Goal: Check status: Check status

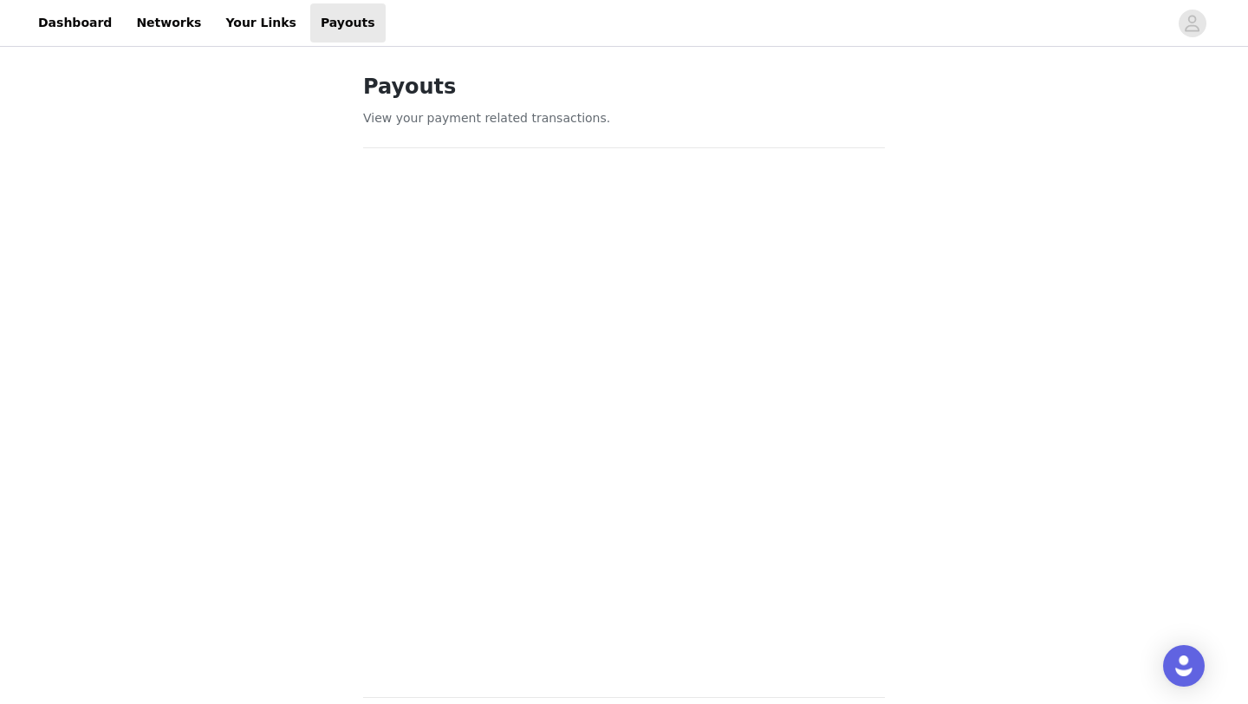
scroll to position [680, 0]
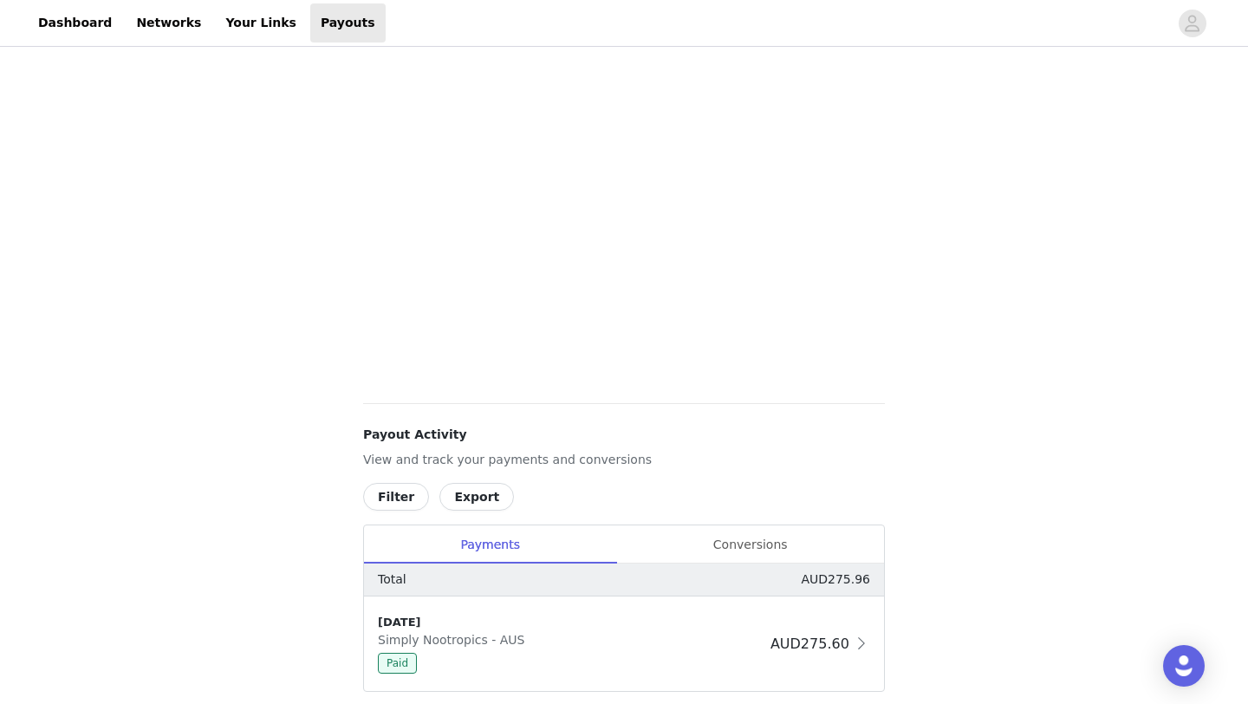
scroll to position [397, 0]
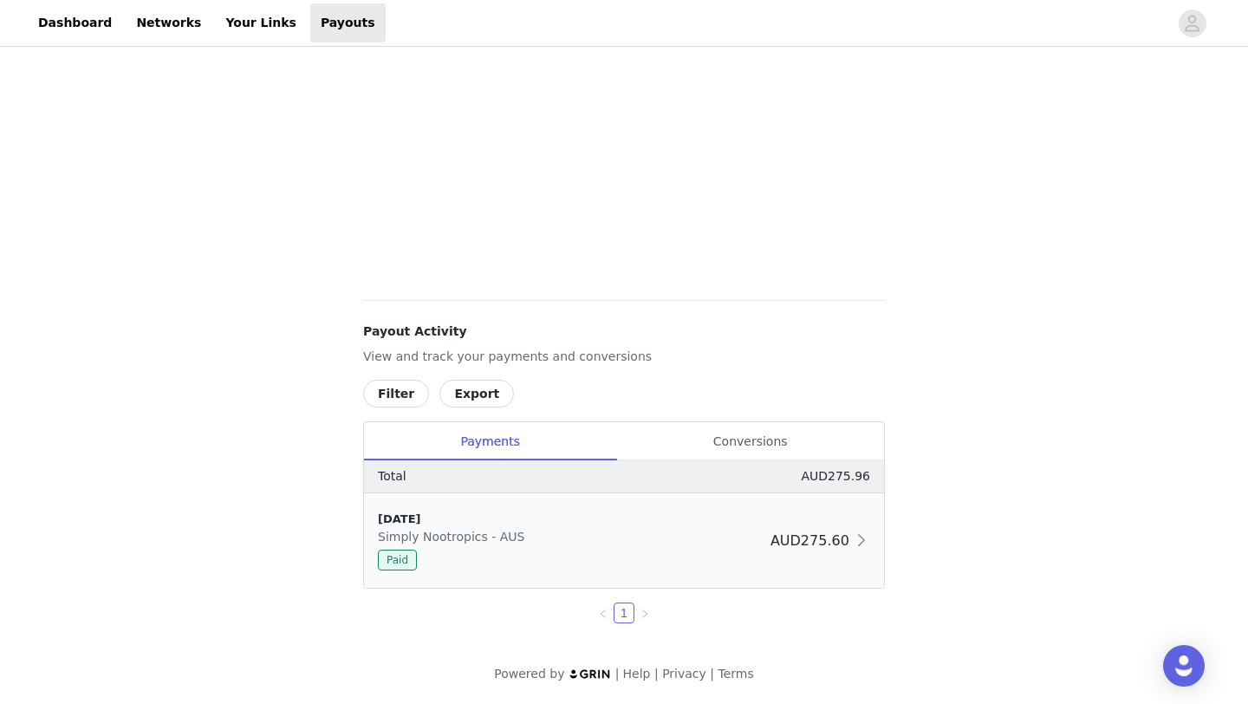
click at [787, 518] on div "[DATE] Simply Nootropics - AUS Paid AUD275.60" at bounding box center [624, 540] width 520 height 94
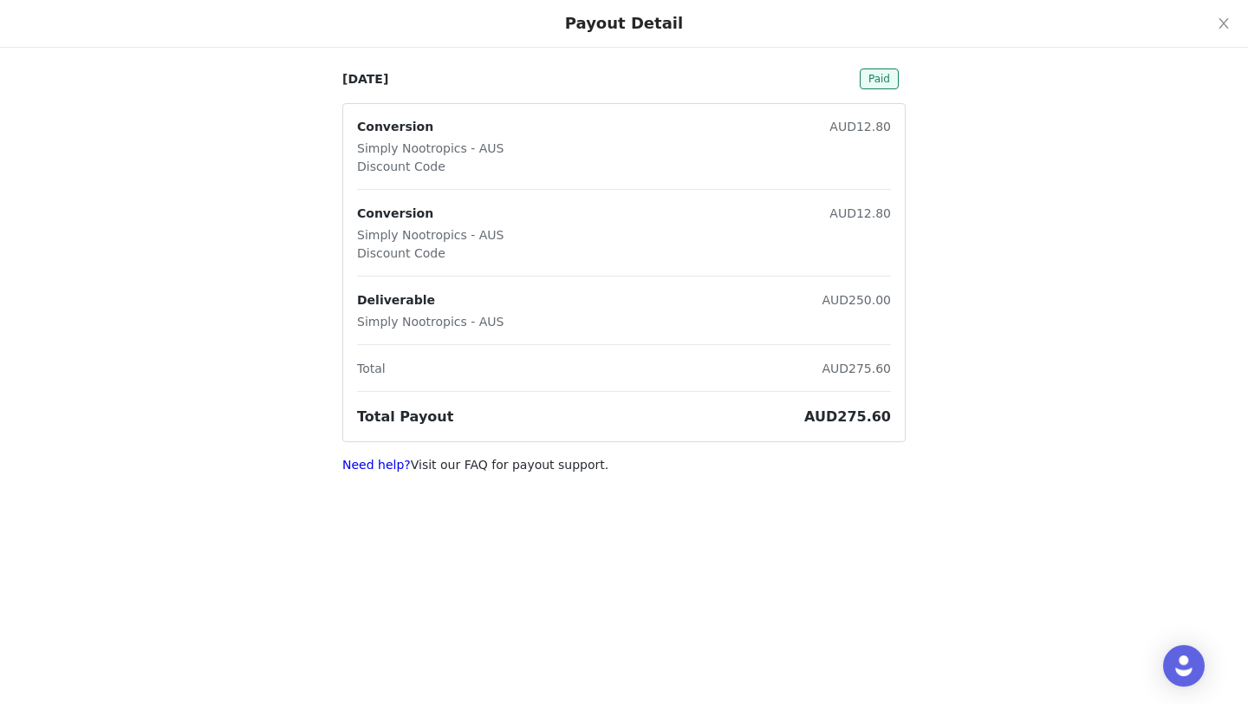
scroll to position [0, 0]
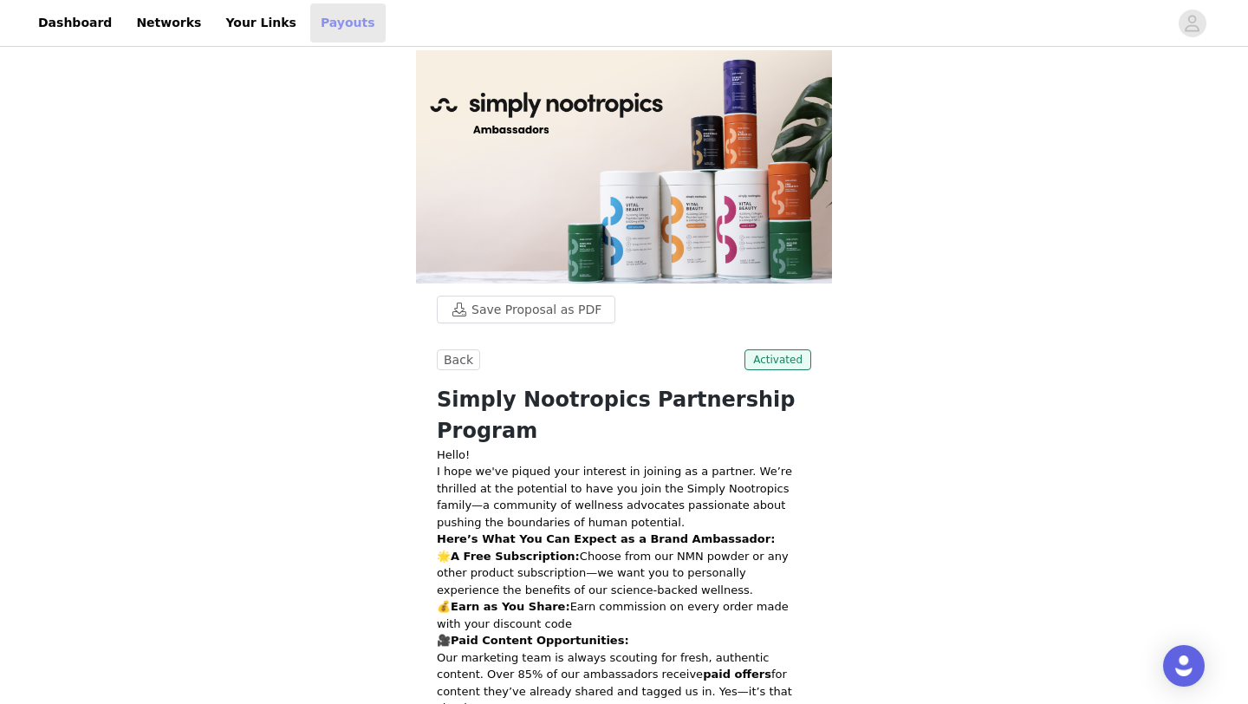
click at [310, 26] on link "Payouts" at bounding box center [347, 22] width 75 height 39
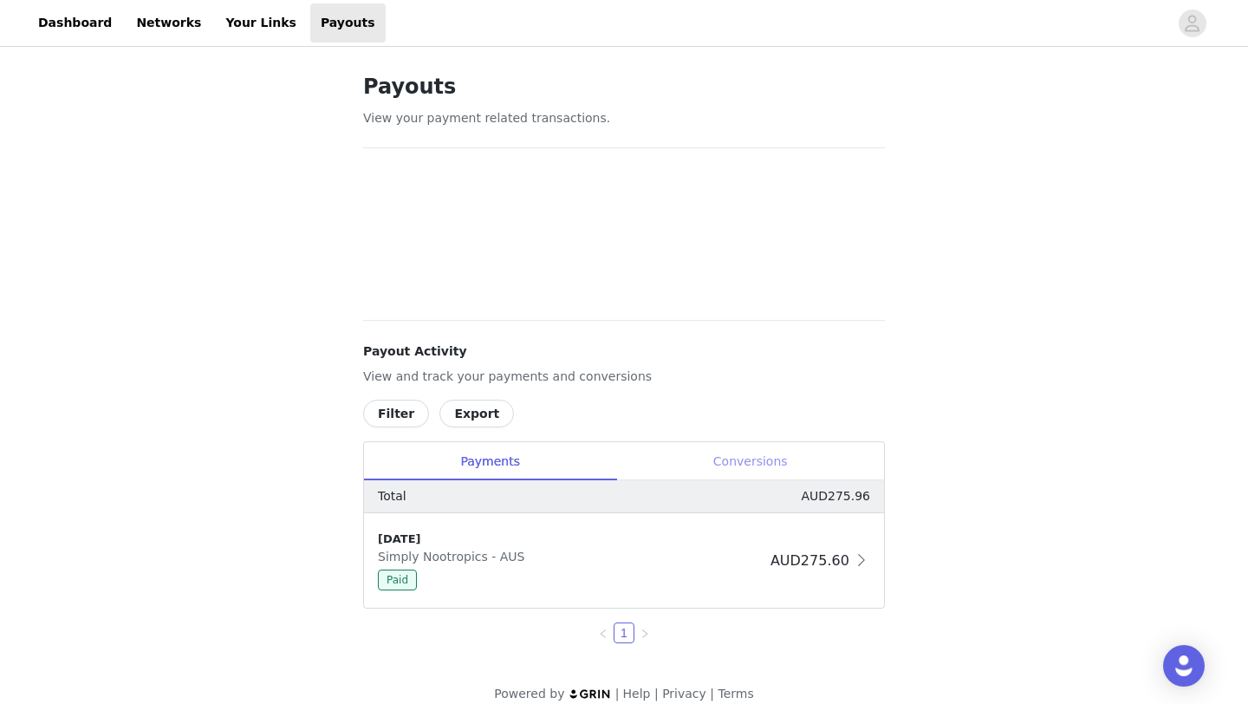
click at [743, 472] on div "Conversions" at bounding box center [750, 461] width 268 height 39
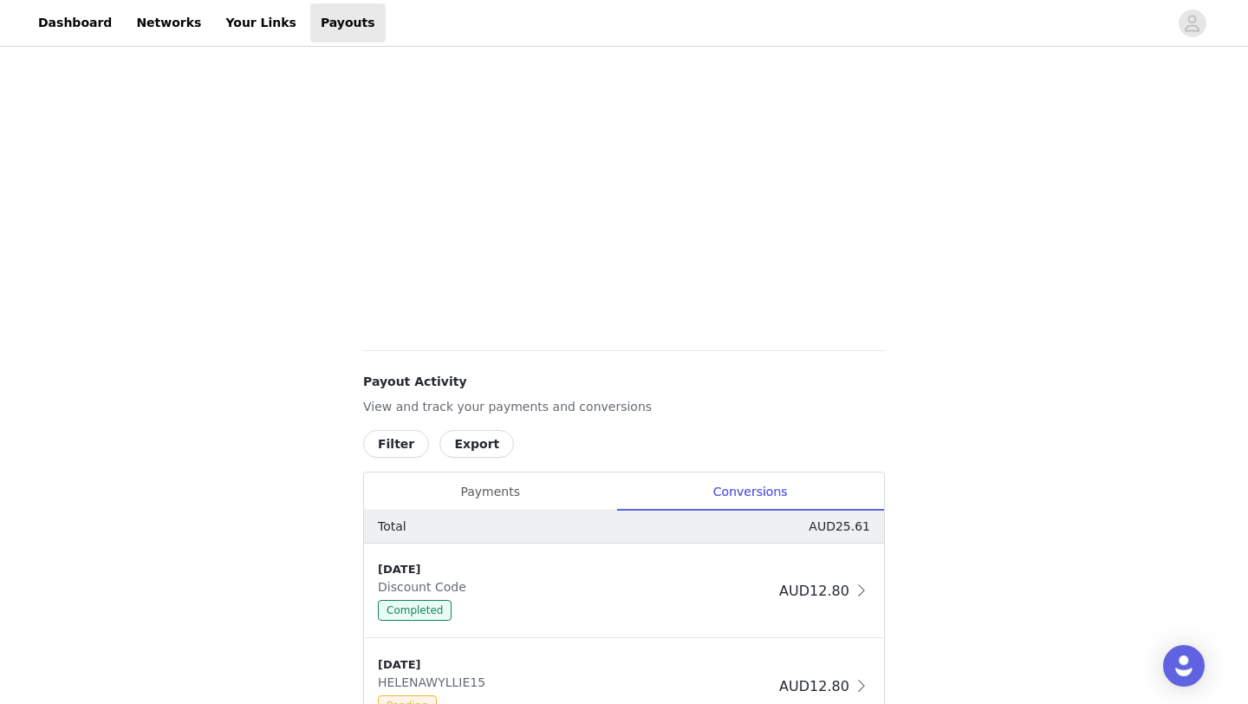
scroll to position [343, 0]
click at [426, 496] on div "Payments" at bounding box center [490, 495] width 252 height 39
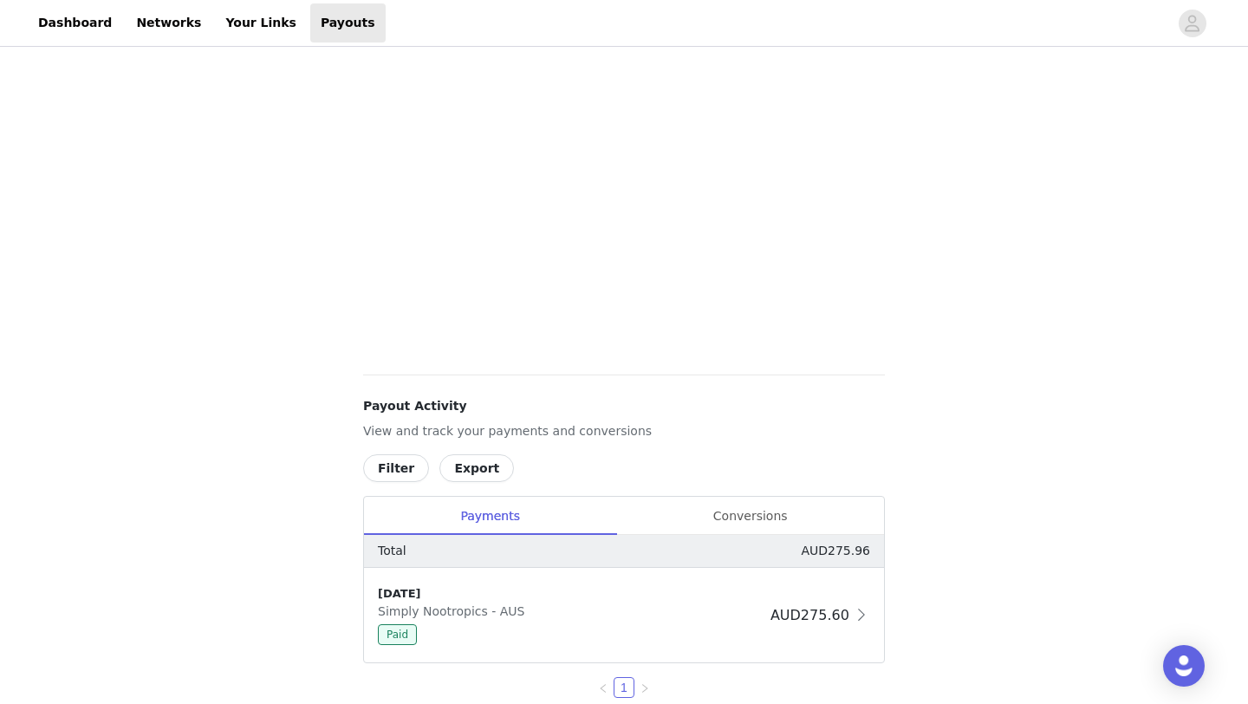
scroll to position [0, 0]
